Goal: Information Seeking & Learning: Learn about a topic

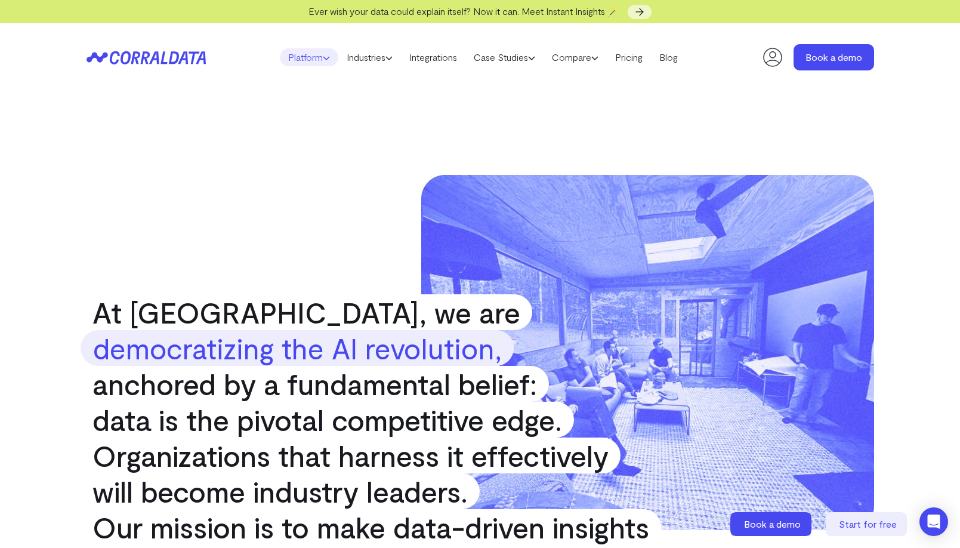
click at [307, 59] on link "Platform" at bounding box center [309, 57] width 58 height 18
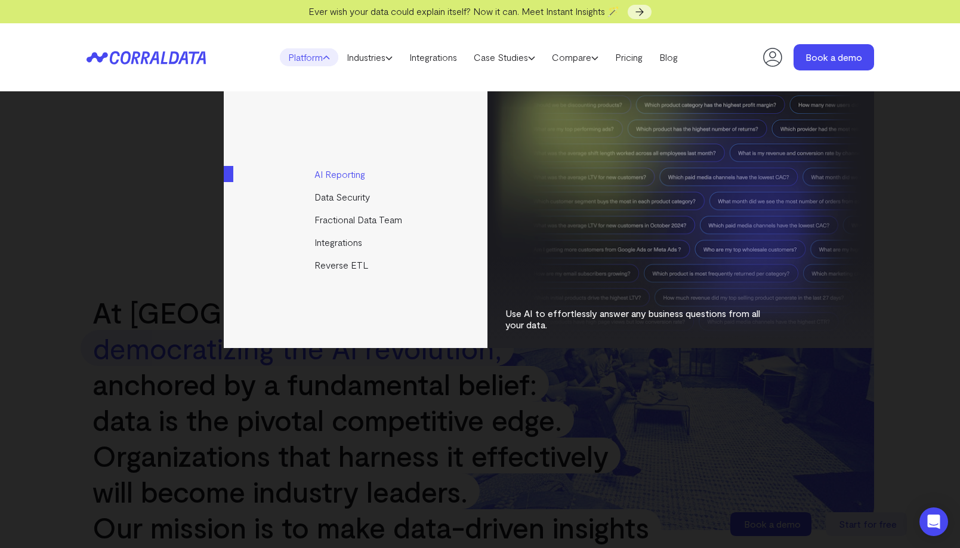
click at [347, 172] on link "AI Reporting" at bounding box center [356, 174] width 265 height 23
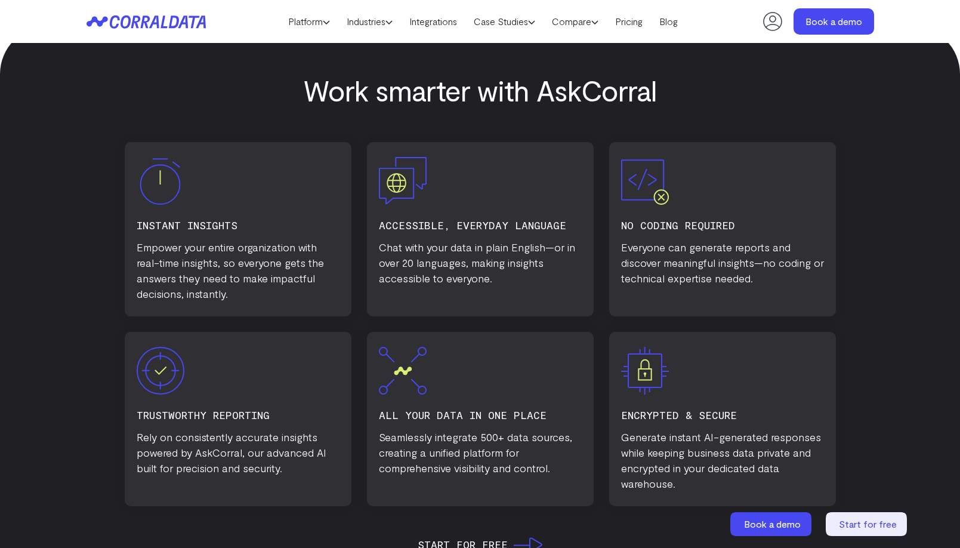
scroll to position [659, 0]
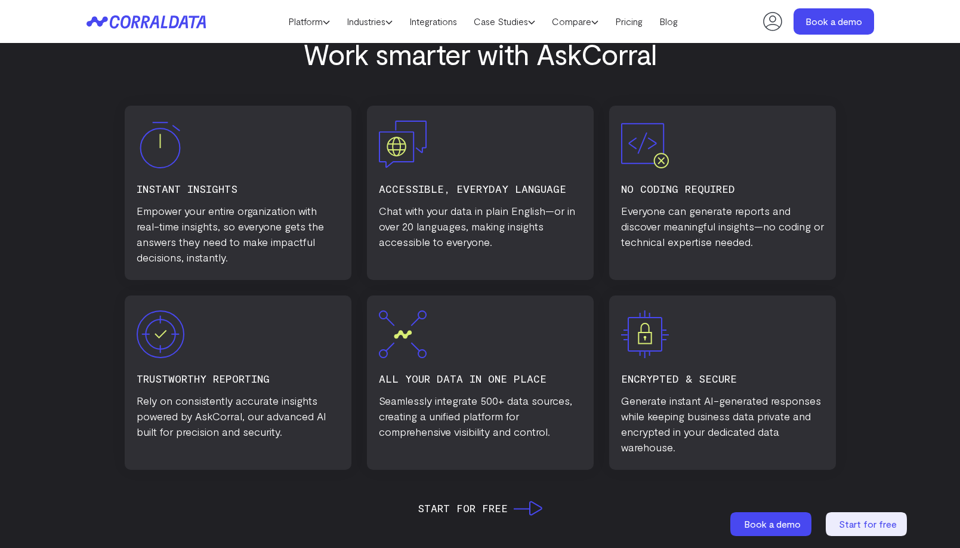
click at [756, 355] on div at bounding box center [722, 334] width 203 height 48
click at [640, 336] on img at bounding box center [645, 334] width 48 height 48
click at [403, 154] on img at bounding box center [403, 145] width 48 height 48
click at [153, 148] on img at bounding box center [160, 145] width 47 height 48
click at [159, 339] on img at bounding box center [161, 334] width 48 height 48
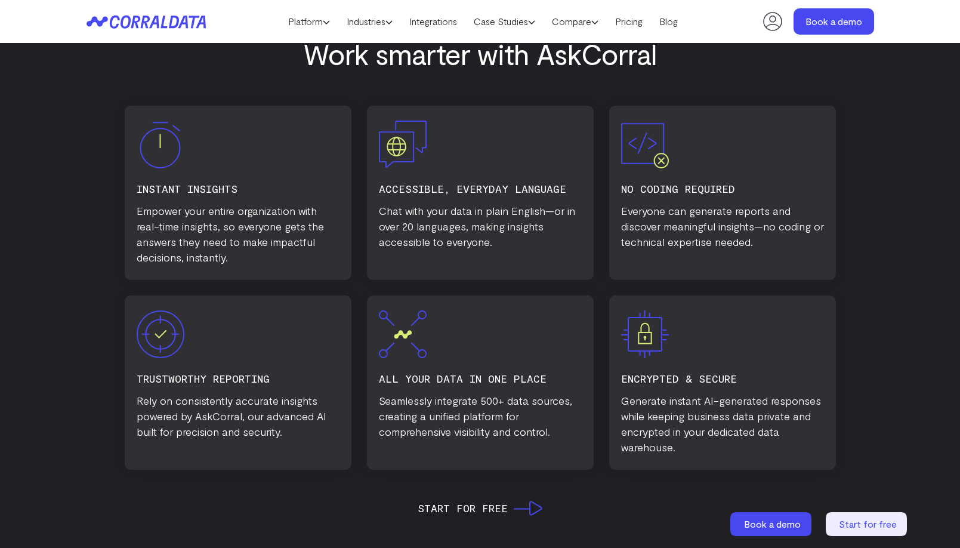
click at [401, 352] on img at bounding box center [403, 334] width 48 height 48
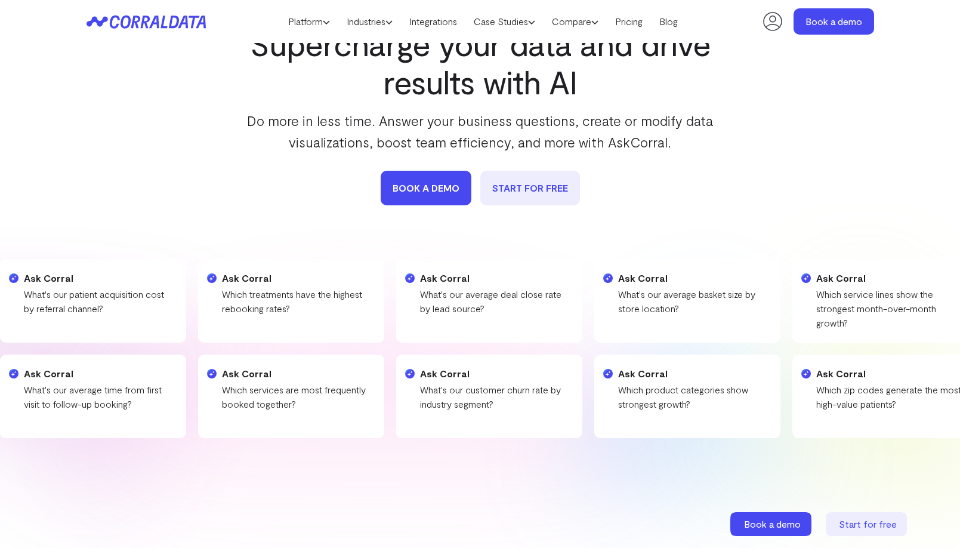
scroll to position [0, 0]
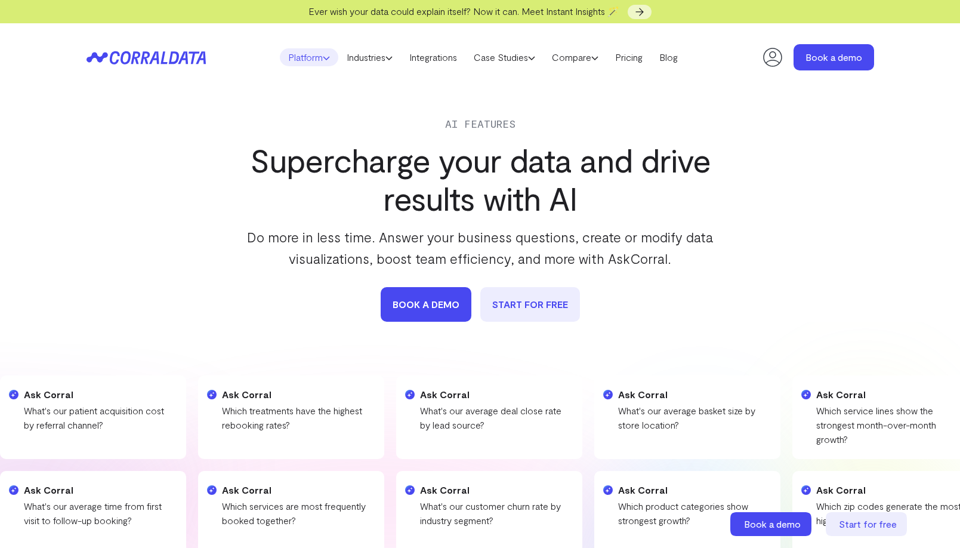
click at [323, 61] on icon at bounding box center [326, 57] width 7 height 7
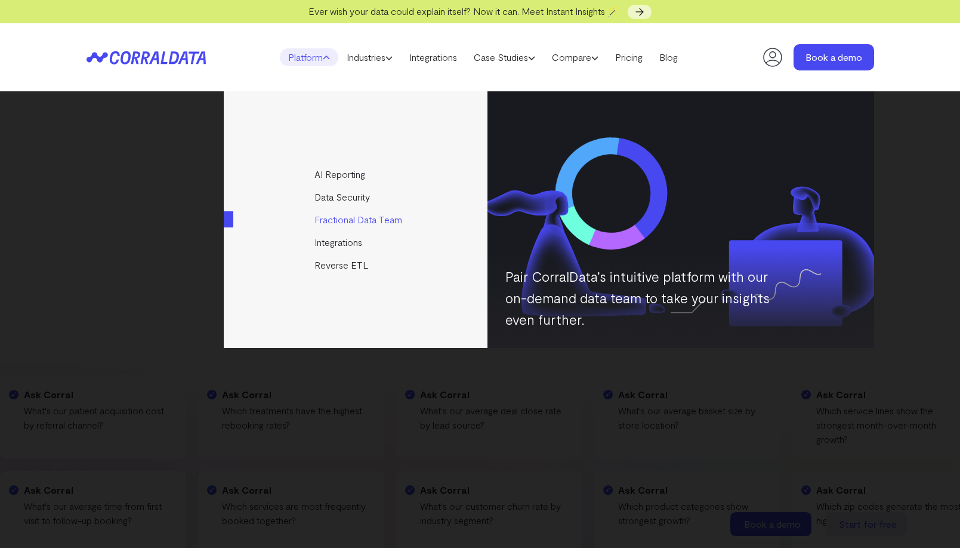
click at [344, 219] on link "Fractional Data Team" at bounding box center [356, 219] width 265 height 23
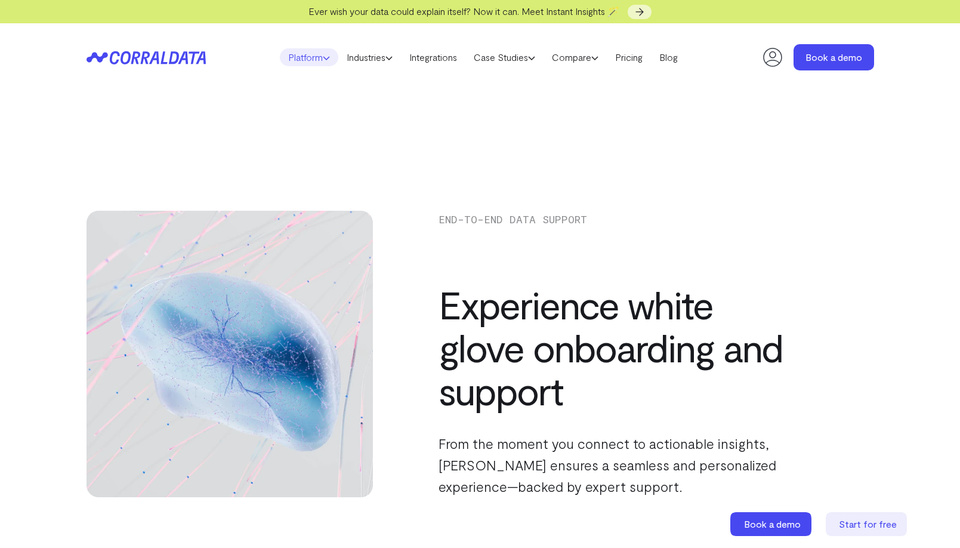
click at [323, 59] on icon at bounding box center [326, 57] width 7 height 7
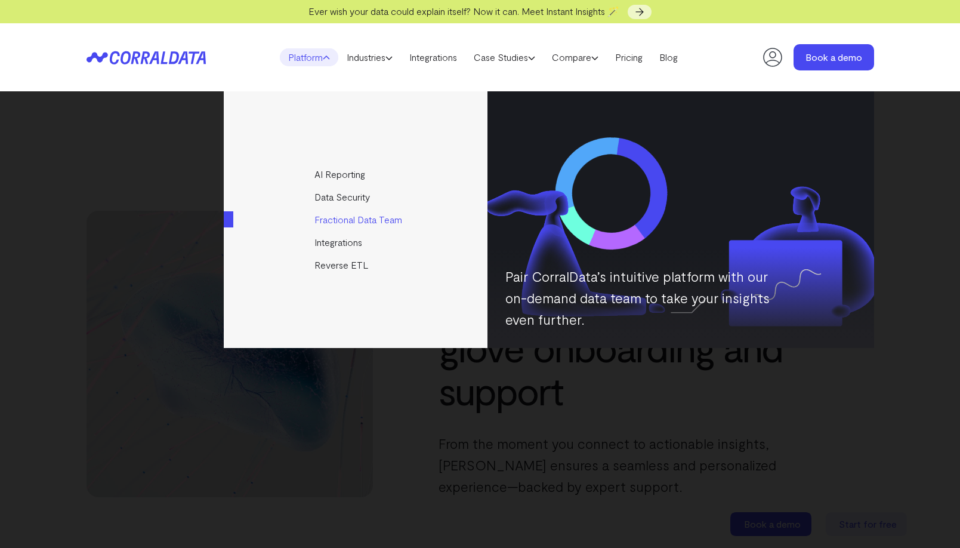
click at [350, 218] on link "Fractional Data Team" at bounding box center [356, 219] width 265 height 23
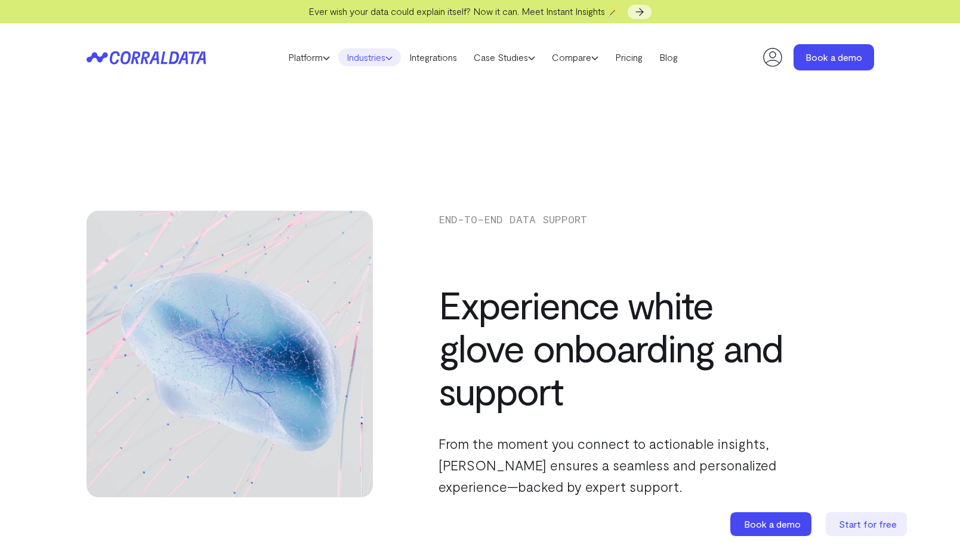
click at [385, 61] on link "Industries" at bounding box center [369, 57] width 63 height 18
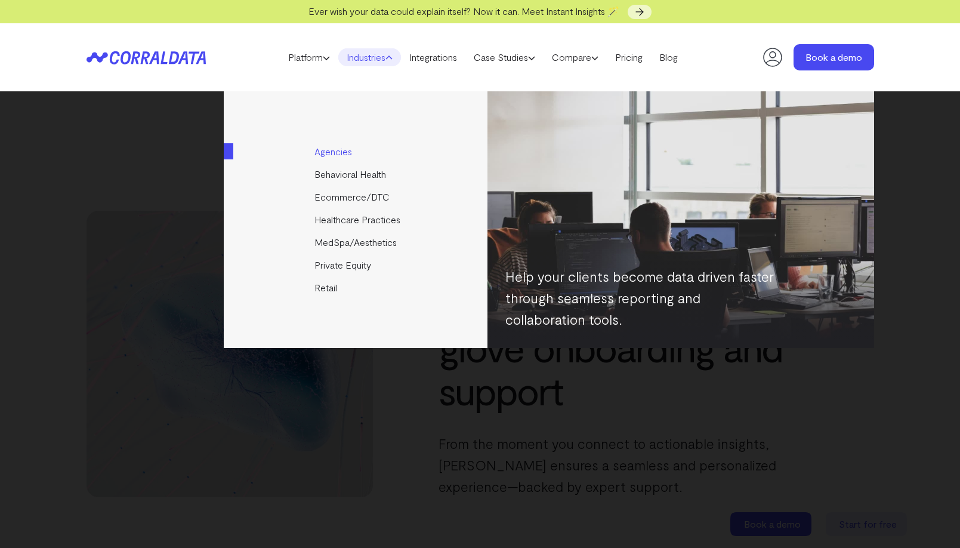
click at [339, 155] on link "Agencies" at bounding box center [356, 151] width 265 height 23
